Goal: Task Accomplishment & Management: Use online tool/utility

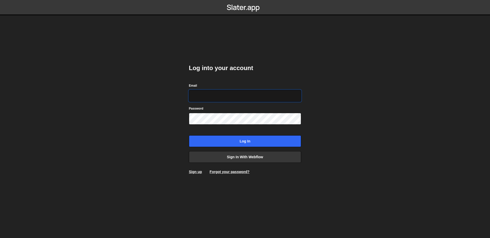
click at [233, 97] on input "Email" at bounding box center [245, 96] width 112 height 12
type input "[EMAIL_ADDRESS][DOMAIN_NAME]"
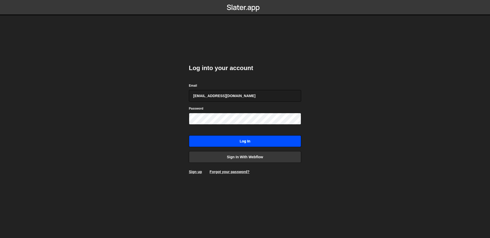
click at [241, 139] on input "Log in" at bounding box center [245, 142] width 112 height 12
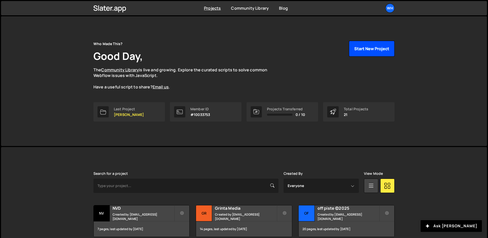
click at [367, 47] on button "Start New Project" at bounding box center [372, 49] width 46 height 16
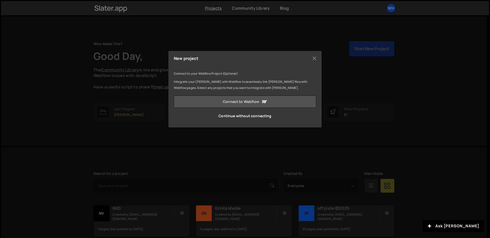
click at [265, 101] on icon at bounding box center [264, 102] width 6 height 6
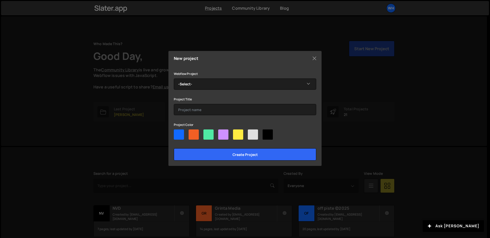
click at [253, 133] on div at bounding box center [253, 135] width 10 height 10
click at [251, 133] on input"] "radio" at bounding box center [249, 131] width 3 height 3
radio input"] "true"
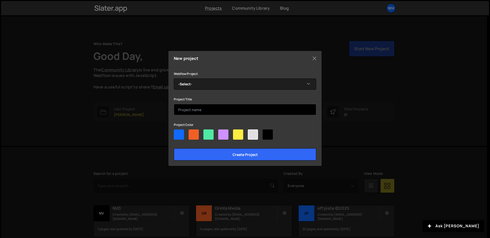
click at [214, 113] on input "text" at bounding box center [245, 109] width 142 height 11
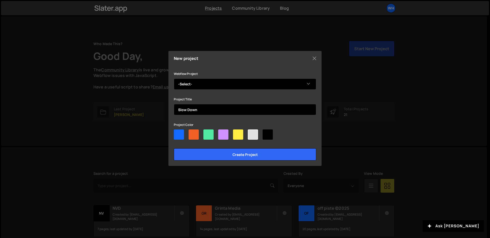
type input "Slow Down"
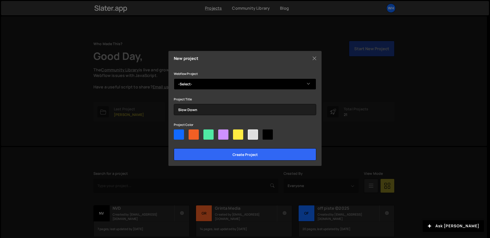
click at [229, 84] on select "-Select- Slow Down | 2025" at bounding box center [245, 84] width 142 height 11
select select "68efe03afa1a0e22131b679e"
click at [174, 79] on select "-Select- Slow Down | 2025" at bounding box center [245, 84] width 142 height 11
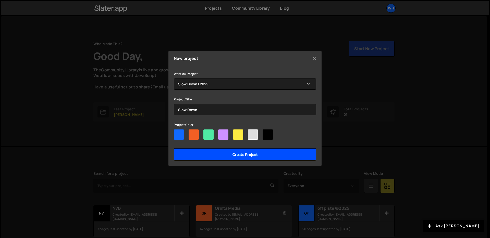
click at [244, 157] on input "Create project" at bounding box center [245, 155] width 142 height 12
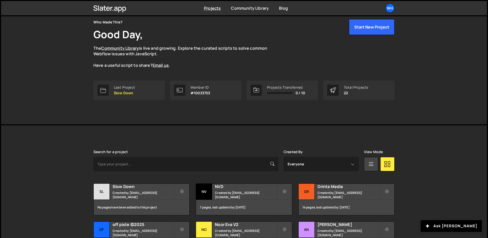
scroll to position [21, 0]
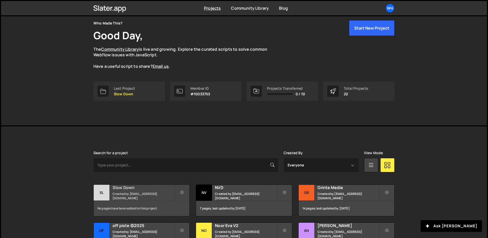
click at [160, 190] on h2 "Slow Down" at bounding box center [144, 188] width 62 height 6
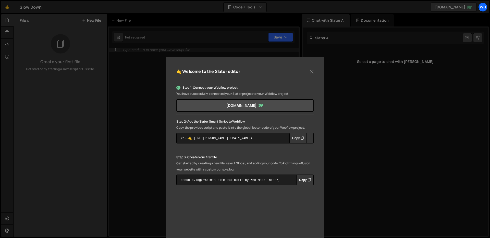
click at [295, 139] on button "Copy" at bounding box center [297, 138] width 17 height 11
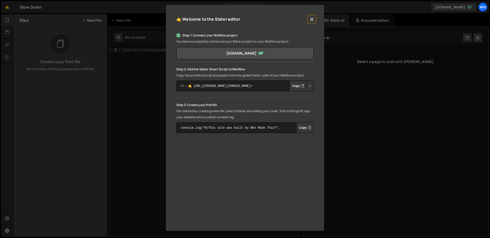
click at [311, 21] on button "Close" at bounding box center [312, 20] width 8 height 8
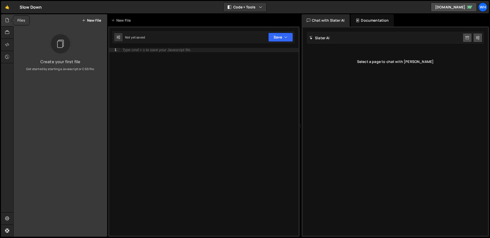
click at [8, 20] on icon at bounding box center [7, 20] width 4 height 6
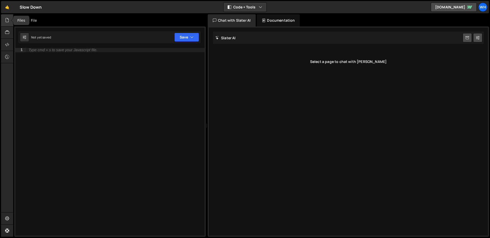
click at [6, 20] on icon at bounding box center [7, 20] width 4 height 6
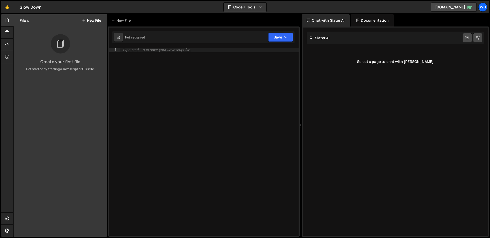
click at [85, 22] on button "New File" at bounding box center [91, 20] width 19 height 4
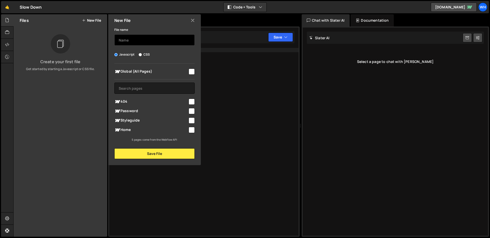
click at [149, 37] on input "text" at bounding box center [154, 39] width 80 height 11
type input "s"
type input "controls"
click at [192, 129] on input "checkbox" at bounding box center [192, 130] width 6 height 6
checkbox input "true"
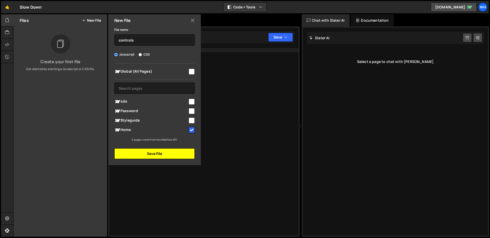
click at [170, 152] on button "Save File" at bounding box center [154, 154] width 80 height 11
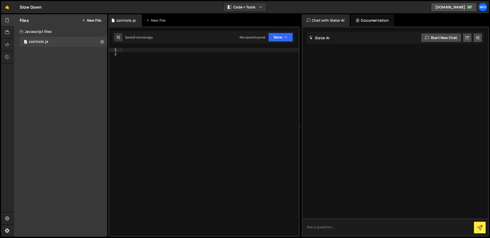
click at [328, 225] on textarea at bounding box center [395, 227] width 185 height 17
type textarea "write me an alert"
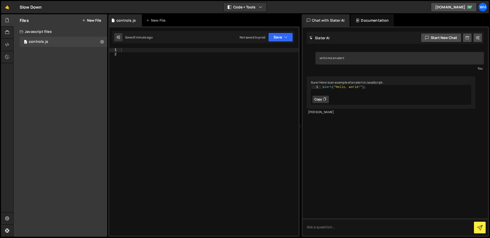
click at [321, 104] on button "Copy" at bounding box center [320, 99] width 17 height 8
click at [178, 97] on div at bounding box center [209, 146] width 179 height 196
click at [147, 53] on div at bounding box center [209, 146] width 179 height 196
click at [144, 50] on div at bounding box center [209, 146] width 179 height 196
paste textarea "alert("Hello, world!");"
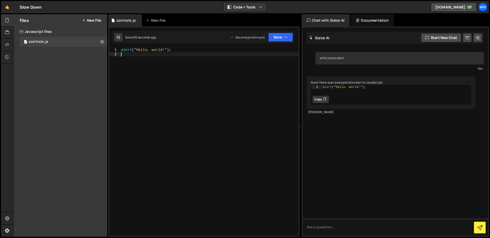
drag, startPoint x: 263, startPoint y: 104, endPoint x: 101, endPoint y: 18, distance: 183.8
click at [101, 18] on div "Files New File Create your first file Get started by starting a Javascript or C…" at bounding box center [251, 125] width 477 height 223
type textarea "alert("Hello, world!");"
paste textarea "})();"
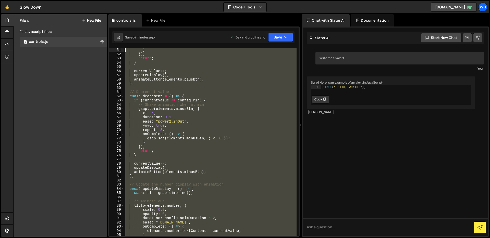
scroll to position [0, 0]
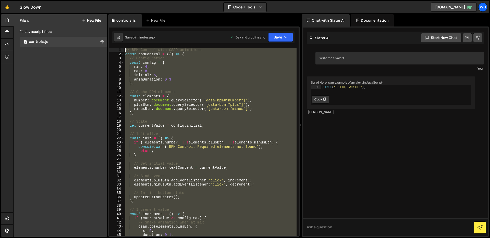
drag, startPoint x: 186, startPoint y: 187, endPoint x: 92, endPoint y: -37, distance: 243.7
click at [92, 0] on html "Projects [GEOGRAPHIC_DATA] Blog Wh Projects Your Teams Invite team member Accou…" at bounding box center [245, 119] width 490 height 238
type textarea "// BPM Control with GSAP animations const bpmControl = (() => {"
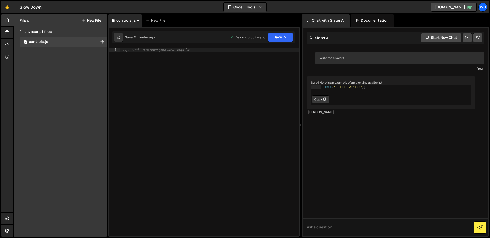
paste textarea "})();"
type textarea "})();"
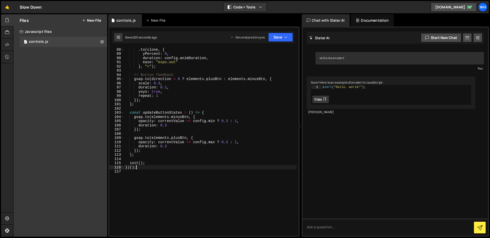
scroll to position [397, 0]
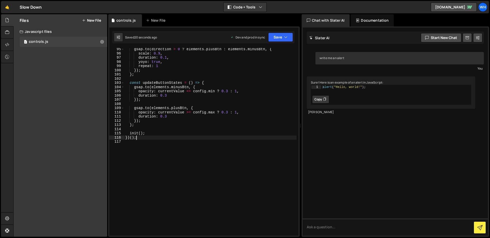
click at [216, 189] on div "gsap . to ( direction > 0 ? elements . plusBtn : elements . minusBtn , { scale …" at bounding box center [210, 145] width 172 height 196
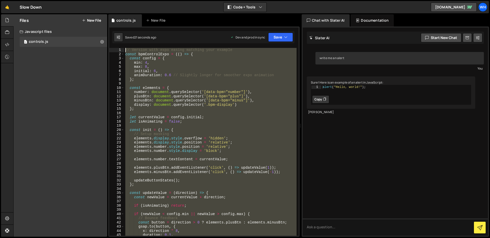
scroll to position [0, 0]
drag, startPoint x: 216, startPoint y: 189, endPoint x: 63, endPoint y: -37, distance: 272.7
click at [63, 0] on html "Projects [GEOGRAPHIC_DATA] Blog Wh Projects Your Teams Invite team member Accou…" at bounding box center [245, 119] width 490 height 238
type textarea "// Version with expo easing matching your example const bpmControlExpo = (() =>…"
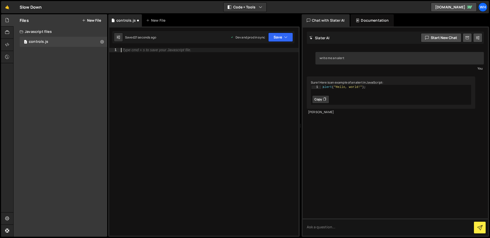
paste textarea "})();"
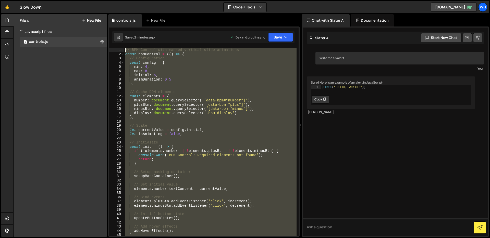
drag, startPoint x: 156, startPoint y: 190, endPoint x: 96, endPoint y: -37, distance: 234.5
click at [96, 0] on html "Projects [GEOGRAPHIC_DATA] Blog Wh Projects Your Teams Invite team member Accou…" at bounding box center [245, 119] width 490 height 238
type textarea "// BPM Control with masked vertical slide animations const bpmControl = (() => {"
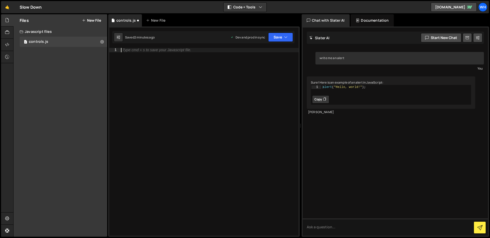
paste textarea "})();"
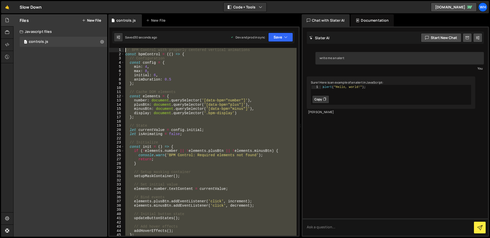
drag, startPoint x: 169, startPoint y: 186, endPoint x: 111, endPoint y: -15, distance: 209.3
click at [111, 0] on html "Projects [GEOGRAPHIC_DATA] Blog Wh Projects Your Teams Invite team member Accou…" at bounding box center [245, 119] width 490 height 238
type textarea "// BPM Control with properly centered vertical animations const bpmControl = ((…"
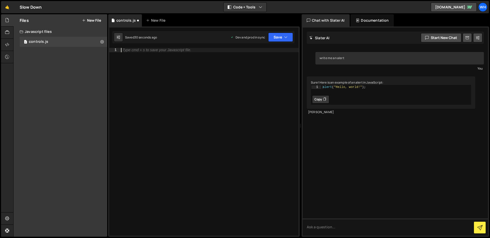
paste textarea "})();"
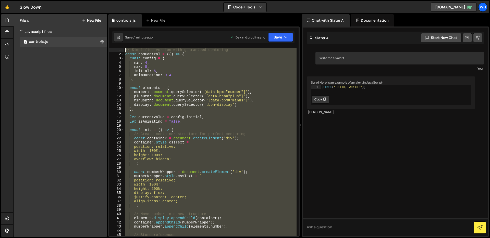
drag, startPoint x: 155, startPoint y: 206, endPoint x: 80, endPoint y: -37, distance: 254.3
click at [80, 0] on html "Projects [GEOGRAPHIC_DATA] Blog Wh Projects Your Teams Invite team member Accou…" at bounding box center [245, 119] width 490 height 238
type textarea "// Simplified version with guaranteed centering const bpmControl = (() => {"
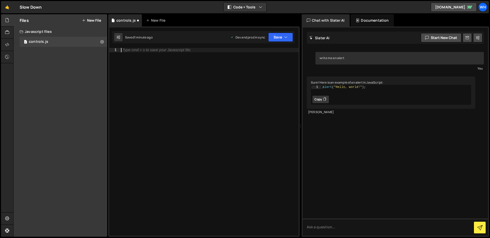
paste textarea "})();"
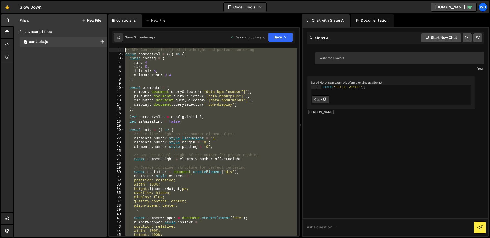
drag, startPoint x: 153, startPoint y: 220, endPoint x: 62, endPoint y: -37, distance: 273.4
click at [62, 0] on html "Projects [GEOGRAPHIC_DATA] Blog Wh Projects Your Teams Invite team member Accou…" at bounding box center [245, 119] width 490 height 238
type textarea "// BPM Control with fixed line height and perfect centering const bpmControl = …"
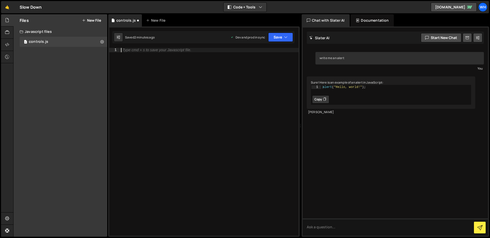
paste textarea "})();"
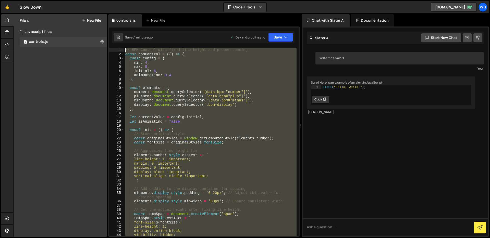
drag, startPoint x: 175, startPoint y: 208, endPoint x: 115, endPoint y: -37, distance: 252.5
click at [115, 0] on html "Projects [GEOGRAPHIC_DATA] Blog Wh Projects Your Teams Invite team member Accou…" at bounding box center [245, 119] width 490 height 238
type textarea "// BPM Control with fixed line height and proper spacing const bpmControl = (()…"
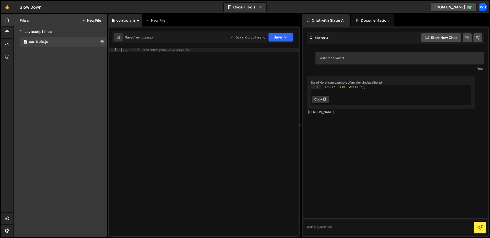
paste textarea "})();"
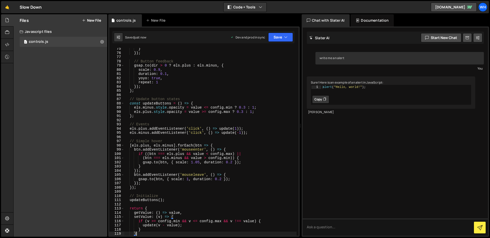
type textarea "}; })();"
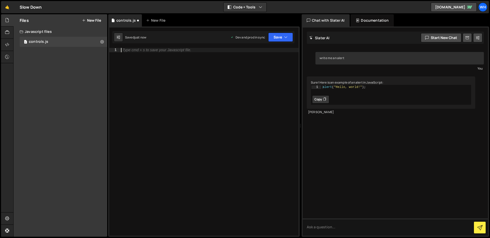
type textarea "})();"
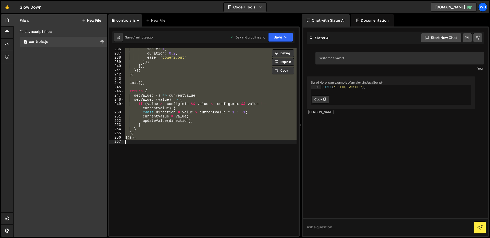
click at [178, 160] on div "scale : 1 , duration : 0.2 , ease : "power2.out" }) ; }) ; }) ; } ; init ( ) ; …" at bounding box center [210, 142] width 172 height 188
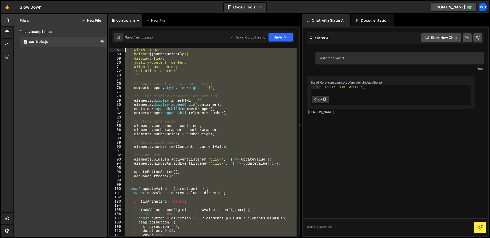
scroll to position [0, 0]
drag, startPoint x: 181, startPoint y: 164, endPoint x: 99, endPoint y: -37, distance: 217.1
click at [99, 0] on html "Projects [GEOGRAPHIC_DATA] Blog Wh Projects Your Teams Invite team member Accou…" at bounding box center [245, 119] width 490 height 238
type textarea "// BPM Control with fixed line height and proper spacing const bpmControl = (()…"
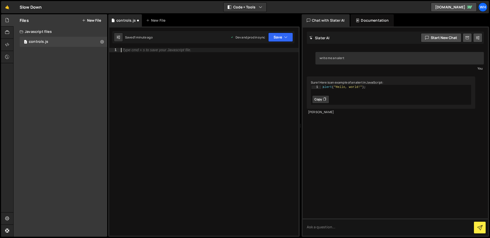
scroll to position [187, 0]
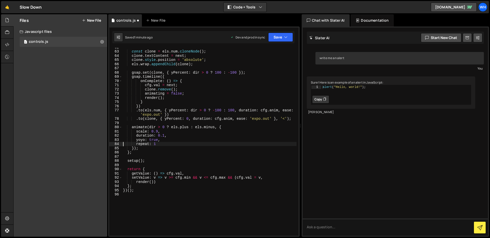
type textarea "repeat: 1"
click at [154, 200] on div "const clone = els . num . cloneNode ( ) ; clone . textContent = next ; clone . …" at bounding box center [209, 143] width 175 height 196
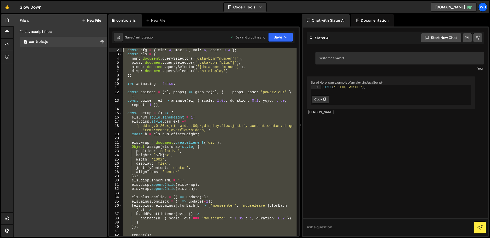
scroll to position [0, 0]
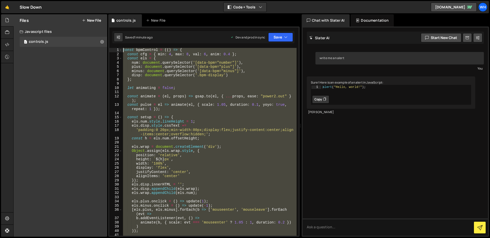
drag, startPoint x: 157, startPoint y: 205, endPoint x: 39, endPoint y: -37, distance: 270.0
click at [39, 0] on html "Projects [GEOGRAPHIC_DATA] Blog Wh Projects Your Teams Invite team member Accou…" at bounding box center [245, 119] width 490 height 238
type textarea "const bpmControl = (() => { const cfg = { min: 4, max: 8, val: 6, anim: 0.4 };"
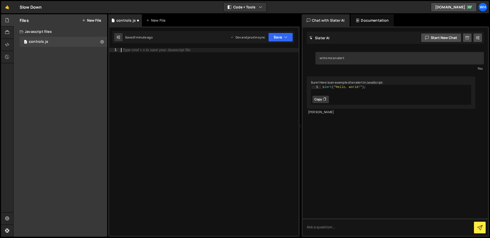
paste textarea "getValue: () => cfg.val,"
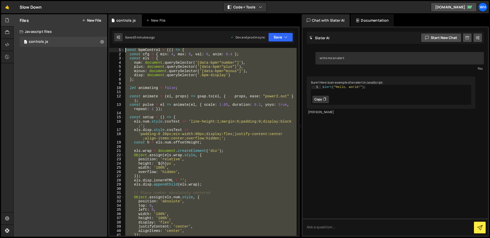
drag, startPoint x: 178, startPoint y: 192, endPoint x: 59, endPoint y: -37, distance: 258.2
click at [59, 0] on html "Projects [GEOGRAPHIC_DATA] Blog Wh Projects Your Teams Invite team member Accou…" at bounding box center [245, 119] width 490 height 238
type textarea "const bpmControl = (() => { const cfg = { min: 4, max: 8, val: 6, anim: 0.4 };"
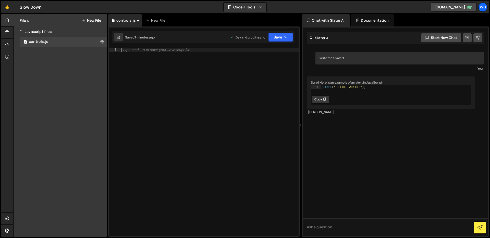
paste textarea "getValue: () => currentValue,"
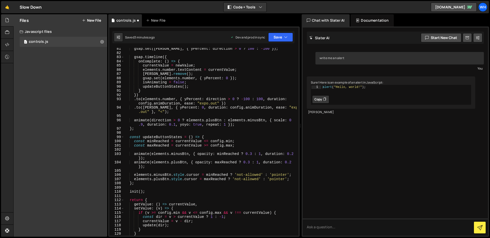
type textarea "getValue: () => currentValue,"
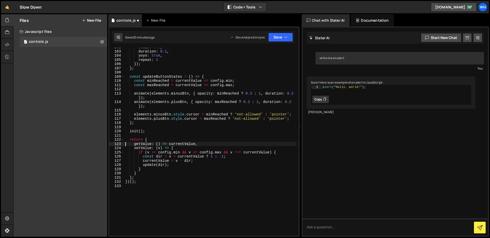
scroll to position [449, 0]
click at [164, 201] on div "scale : 0.9 , duration : 0.1 , yoyo : true , repeat : 1 }) ; } ; const updateBu…" at bounding box center [210, 143] width 172 height 196
click at [165, 222] on div "scale : 0.9 , duration : 0.1 , yoyo : true , repeat : 1 }) ; } ; const updateBu…" at bounding box center [210, 143] width 172 height 196
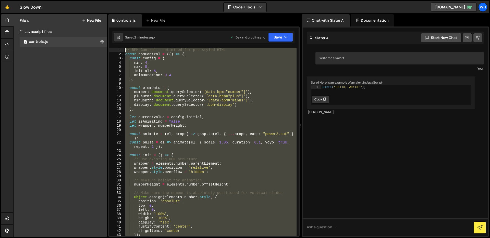
drag, startPoint x: 165, startPoint y: 222, endPoint x: 88, endPoint y: -37, distance: 270.0
click at [88, 0] on html "Projects [GEOGRAPHIC_DATA] Blog Wh Projects Your Teams Invite team member Accou…" at bounding box center [245, 119] width 490 height 238
type textarea "// BPM Control – optimized for pre-styled HTML const bpmControl = (() => {"
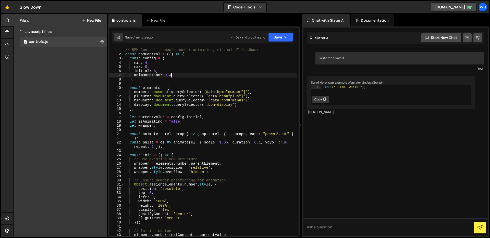
click at [171, 76] on div "// BPM Control – smooth number animation, minimal UI feedback const bpmControl …" at bounding box center [210, 146] width 172 height 196
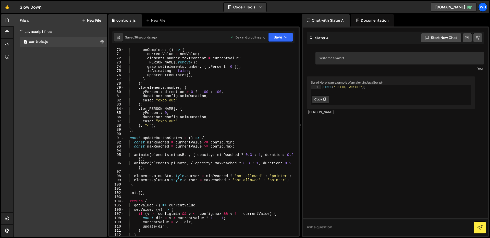
scroll to position [299, 0]
click at [172, 101] on div "onComplete : ( ) => { currentValue = newValue ; elements . number . textContent…" at bounding box center [210, 146] width 172 height 196
click at [170, 123] on div "onComplete : ( ) => { currentValue = newValue ; elements . number . textContent…" at bounding box center [210, 146] width 172 height 196
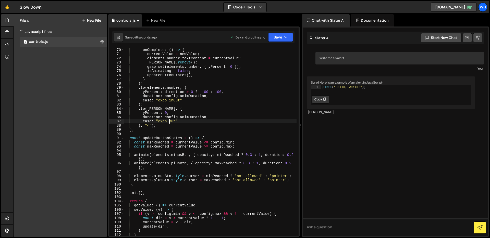
scroll to position [0, 3]
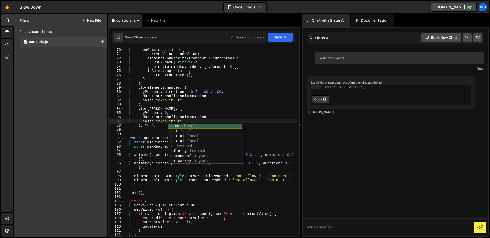
click at [176, 126] on div "in Out local in it local In itial local in itial local in keyword In finity key…" at bounding box center [205, 149] width 74 height 50
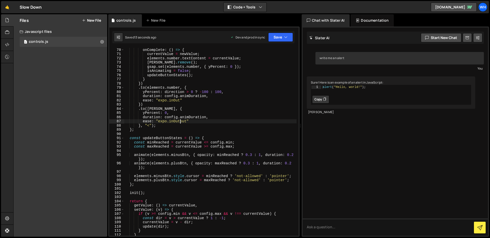
click at [177, 101] on div "onComplete : ( ) => { currentValue = newValue ; elements . number . textContent…" at bounding box center [210, 146] width 172 height 196
click at [182, 121] on div "onComplete : ( ) => { currentValue = newValue ; elements . number . textContent…" at bounding box center [210, 146] width 172 height 196
click at [170, 123] on div "onComplete : ( ) => { currentValue = newValue ; elements . number . textContent…" at bounding box center [210, 146] width 172 height 196
click at [174, 101] on div "onComplete : ( ) => { currentValue = newValue ; elements . number . textContent…" at bounding box center [210, 146] width 172 height 196
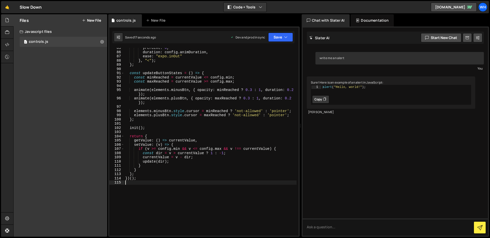
scroll to position [0, 0]
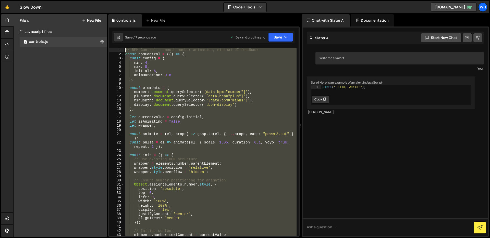
drag, startPoint x: 164, startPoint y: 203, endPoint x: 76, endPoint y: -37, distance: 255.5
click at [76, 0] on html "Projects [GEOGRAPHIC_DATA] Blog Wh Projects Your Teams Invite team member Accou…" at bounding box center [245, 119] width 490 height 238
click at [177, 123] on div "// BPM Control – smooth number animation, minimal UI feedback const bpmControl …" at bounding box center [210, 142] width 172 height 188
type textarea "let isAnimating = false;"
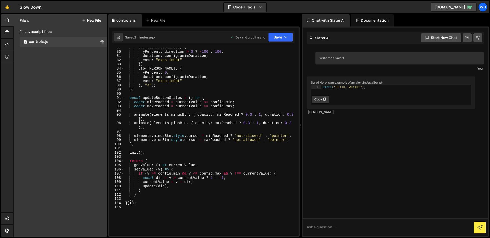
scroll to position [345, 0]
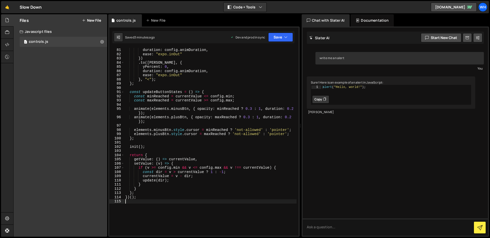
click at [178, 216] on div "duration : config . animDuration , ease : "expo.inOut" }) . to ( [PERSON_NAME] …" at bounding box center [210, 146] width 172 height 196
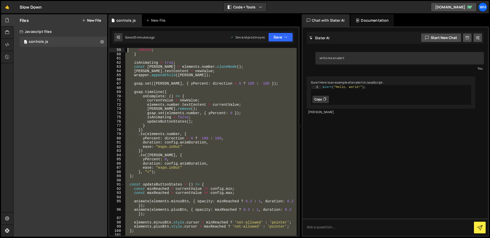
scroll to position [0, 0]
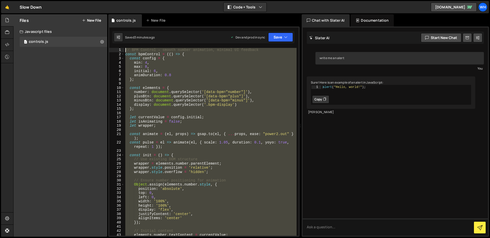
drag, startPoint x: 178, startPoint y: 216, endPoint x: 123, endPoint y: -15, distance: 237.3
click at [123, 0] on html "Projects [GEOGRAPHIC_DATA] Blog Wh Projects Your Teams Invite team member Accou…" at bounding box center [245, 119] width 490 height 238
type textarea "// BPM Control – smooth number animation, minimal UI feedback const bpmControl …"
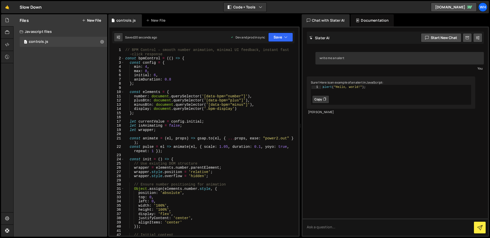
click at [171, 80] on div "// BPM Control – smooth number animation, minimal UI feedback, instant fast -cl…" at bounding box center [210, 148] width 172 height 201
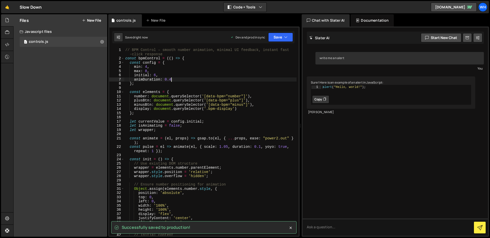
type textarea "animDuration: 0.4"
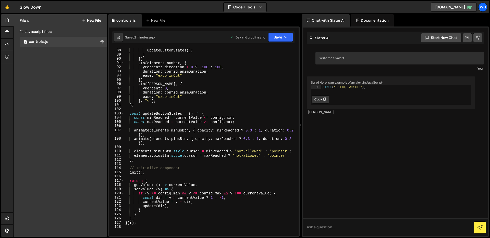
scroll to position [464, 0]
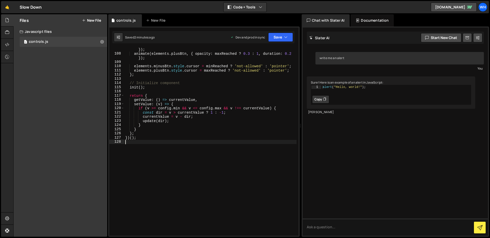
click at [174, 181] on div "animate ( elements . minusBtn , { opacity : minReached ? 0.3 : 1 , duration : 0…" at bounding box center [210, 143] width 172 height 201
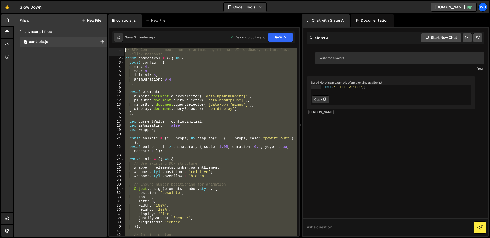
scroll to position [0, 0]
drag, startPoint x: 176, startPoint y: 187, endPoint x: 80, endPoint y: -37, distance: 244.1
click at [80, 0] on html "Projects [GEOGRAPHIC_DATA] Blog Wh Projects Your Teams Invite team member Accou…" at bounding box center [245, 119] width 490 height 238
type textarea "// BPM Control – smooth number animation, minimal UI feedback, instant fast-cli…"
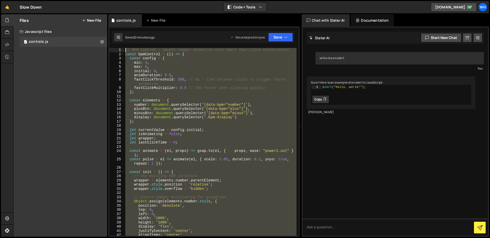
drag, startPoint x: 182, startPoint y: 162, endPoint x: 90, endPoint y: -37, distance: 219.2
click at [90, 0] on html "Projects [GEOGRAPHIC_DATA] Blog Wh Projects Your Teams Invite team member Accou…" at bounding box center [245, 119] width 490 height 238
type textarea "// BPM Control – smooth number animation with smart fast-click acceleration con…"
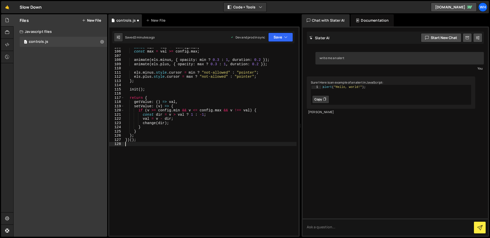
scroll to position [453, 0]
type textarea "})();"
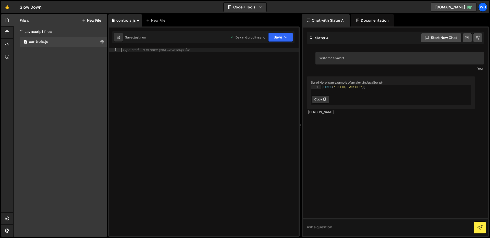
type textarea "})();"
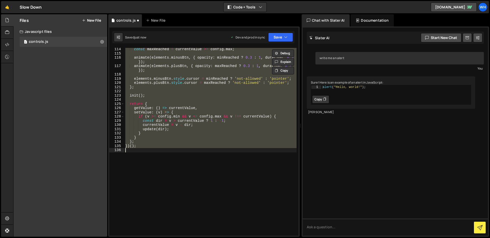
scroll to position [489, 0]
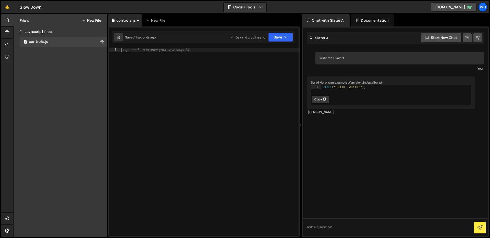
type textarea "})();"
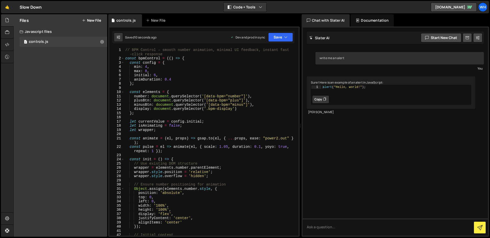
scroll to position [0, 0]
click at [172, 78] on div "// BPM Control – smooth number animation, minimal UI feedback, instant fast -cl…" at bounding box center [210, 148] width 172 height 201
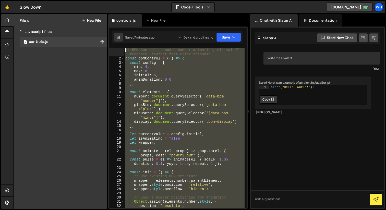
drag, startPoint x: 168, startPoint y: 144, endPoint x: 35, endPoint y: -41, distance: 227.5
click at [35, 0] on html "Projects [GEOGRAPHIC_DATA] Blog Wh Projects Your Teams Invite team member Accou…" at bounding box center [193, 105] width 386 height 210
type textarea "// BPM Control – smooth number animation, minimal UI feedback, instant fast-cli…"
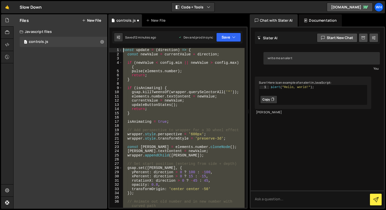
drag, startPoint x: 143, startPoint y: 157, endPoint x: 102, endPoint y: -41, distance: 201.4
click at [102, 0] on html "Projects [GEOGRAPHIC_DATA] Blog Wh Projects Your Teams Invite team member Accou…" at bounding box center [193, 105] width 386 height 210
type textarea "const update = (direction) => { const newValue = currentValue + direction;"
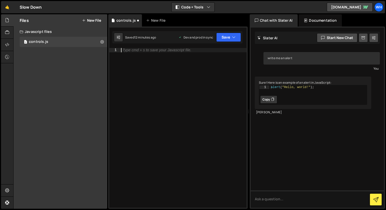
paste textarea "update(dir);"
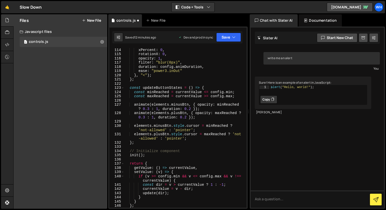
type textarea "update(dir);"
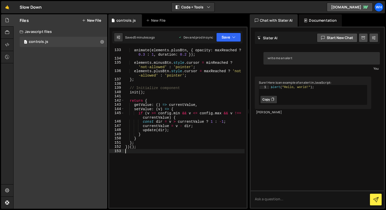
click at [172, 158] on div "animate ( elements . plusBtn , { opacity : maxReached ? 0.3 : 1 , duration : 0.…" at bounding box center [184, 134] width 120 height 173
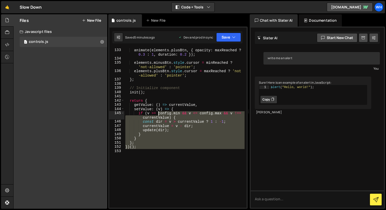
scroll to position [0, 0]
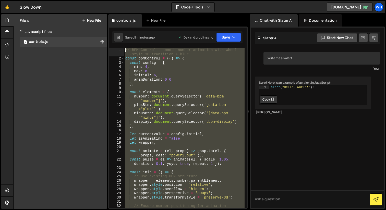
drag, startPoint x: 172, startPoint y: 158, endPoint x: 105, endPoint y: -41, distance: 210.1
click at [105, 0] on html "Projects [GEOGRAPHIC_DATA] Blog Wh Projects Your Teams Invite team member Accou…" at bounding box center [193, 105] width 386 height 210
type textarea "// BPM Control – smooth number animation with wheel-style 3D transition + blur …"
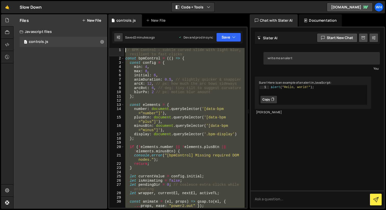
drag, startPoint x: 147, startPoint y: 137, endPoint x: 38, endPoint y: -41, distance: 207.9
click at [38, 0] on html "Projects [GEOGRAPHIC_DATA] Blog Wh Projects Your Teams Invite team member Accou…" at bounding box center [193, 105] width 386 height 210
type textarea "// BPM Control – subtle curved slide with light blur, resilient to fast clicks …"
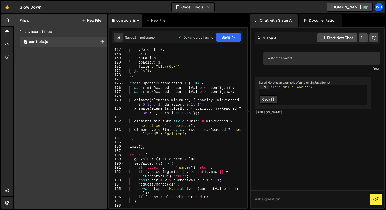
scroll to position [867, 0]
